Goal: Information Seeking & Learning: Learn about a topic

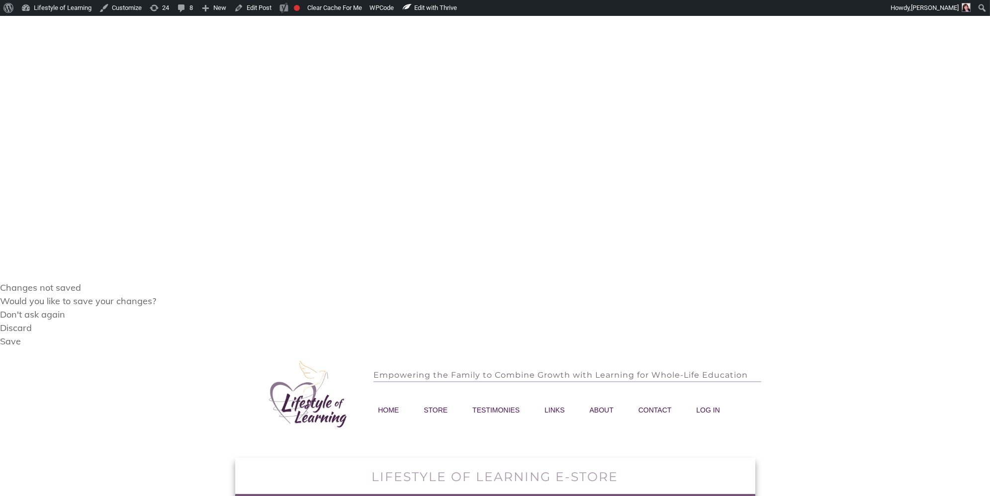
scroll to position [247, 0]
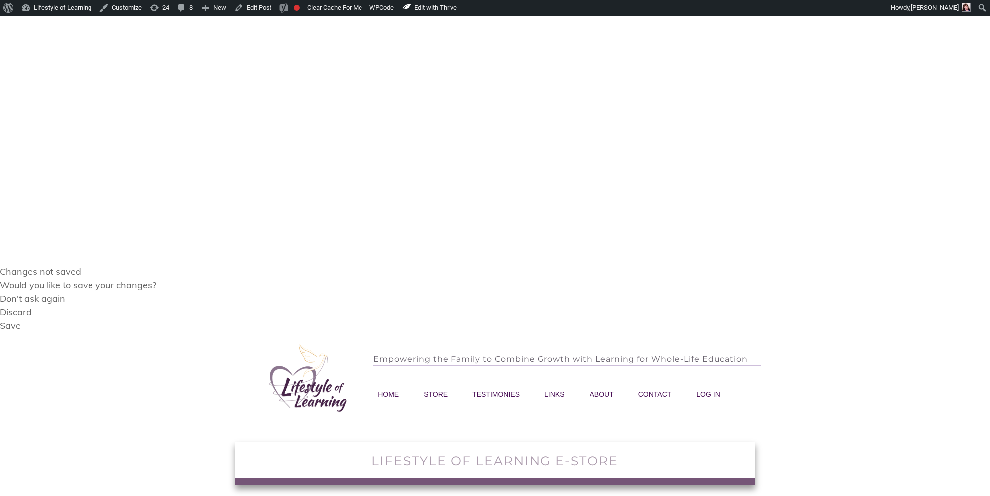
drag, startPoint x: 511, startPoint y: 197, endPoint x: 378, endPoint y: 141, distance: 144.5
drag, startPoint x: 509, startPoint y: 193, endPoint x: 378, endPoint y: 109, distance: 154.8
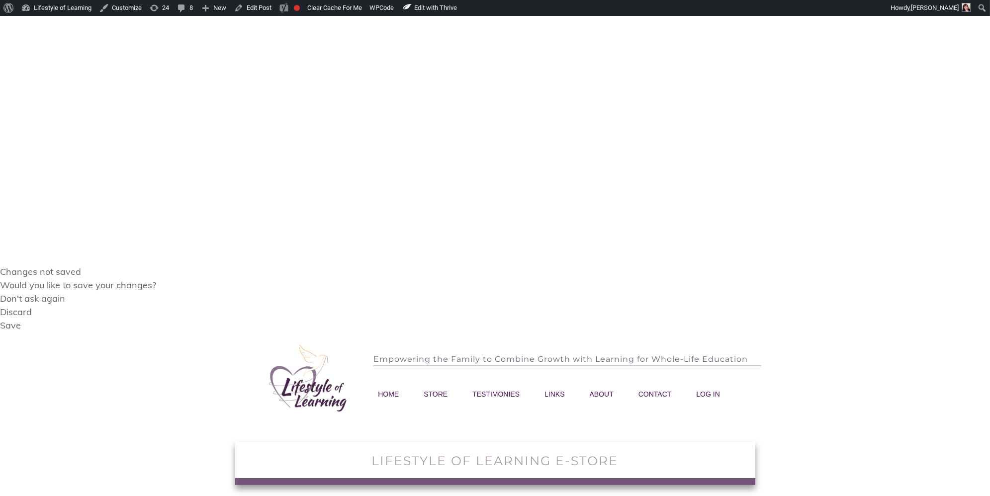
copy div "• Includes Message by [PERSON_NAME] The Reality of Fantasy This Special Edition…"
